Goal: Information Seeking & Learning: Learn about a topic

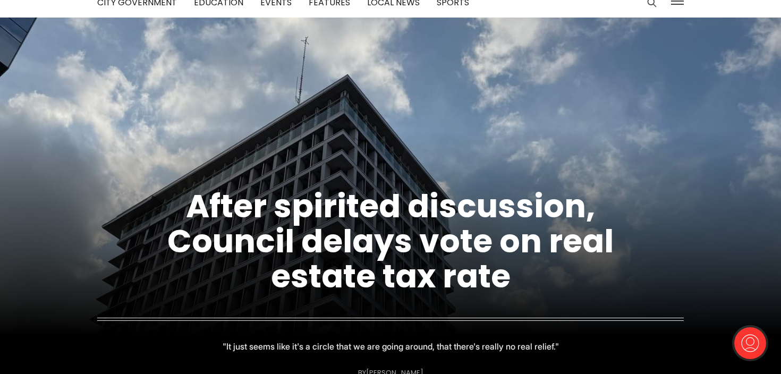
scroll to position [64, 0]
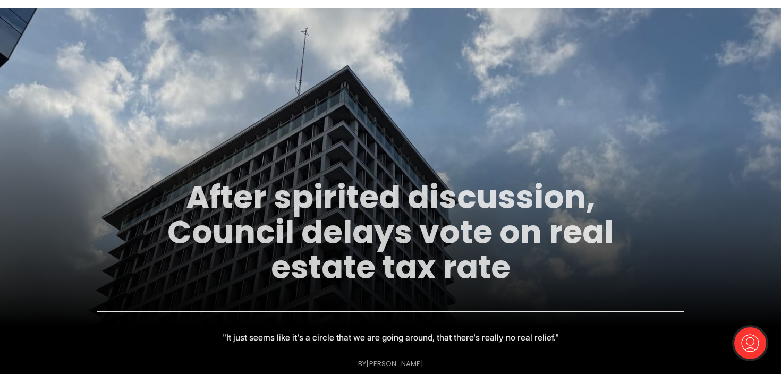
click at [343, 220] on link "After spirited discussion, Council delays vote on real estate tax rate" at bounding box center [390, 232] width 446 height 115
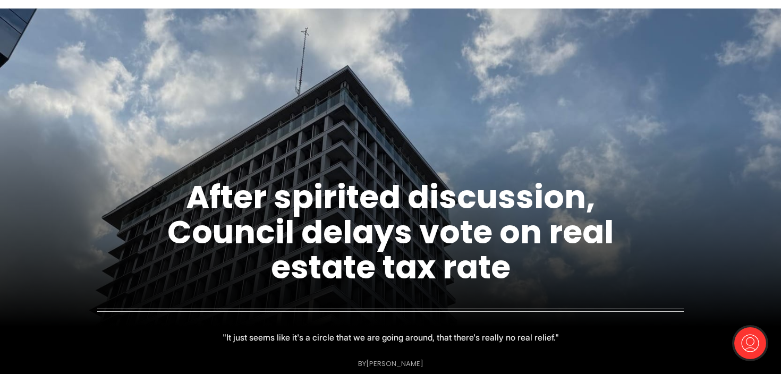
click at [666, 118] on img at bounding box center [390, 195] width 781 height 374
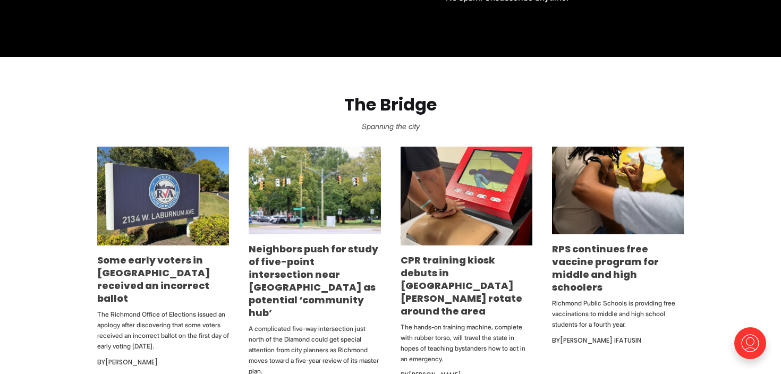
scroll to position [552, 0]
